Goal: Navigation & Orientation: Find specific page/section

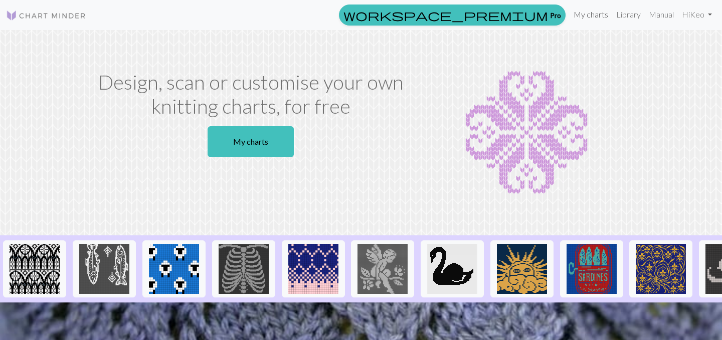
click at [594, 17] on link "My charts" at bounding box center [591, 15] width 43 height 20
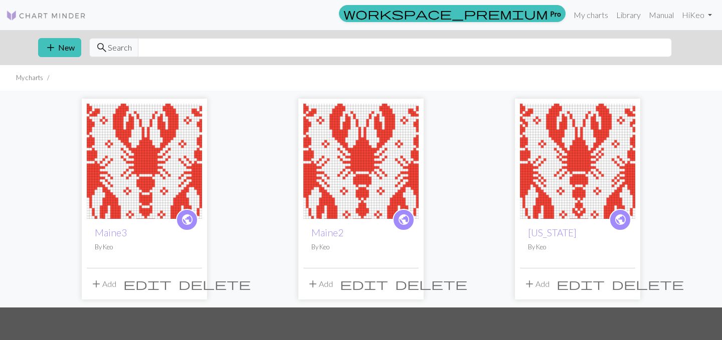
click at [135, 146] on img at bounding box center [144, 161] width 115 height 115
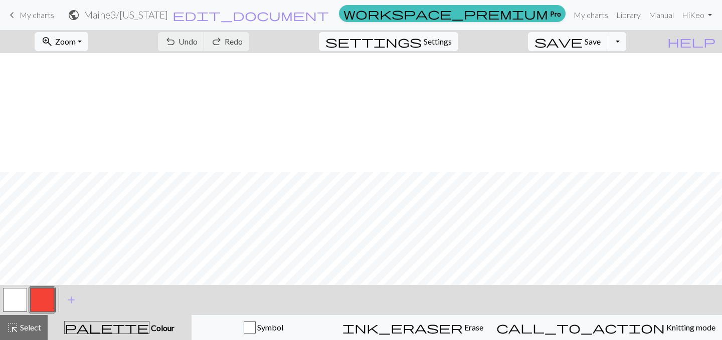
scroll to position [355, 0]
click at [41, 11] on span "My charts" at bounding box center [37, 15] width 35 height 10
